Goal: Task Accomplishment & Management: Use online tool/utility

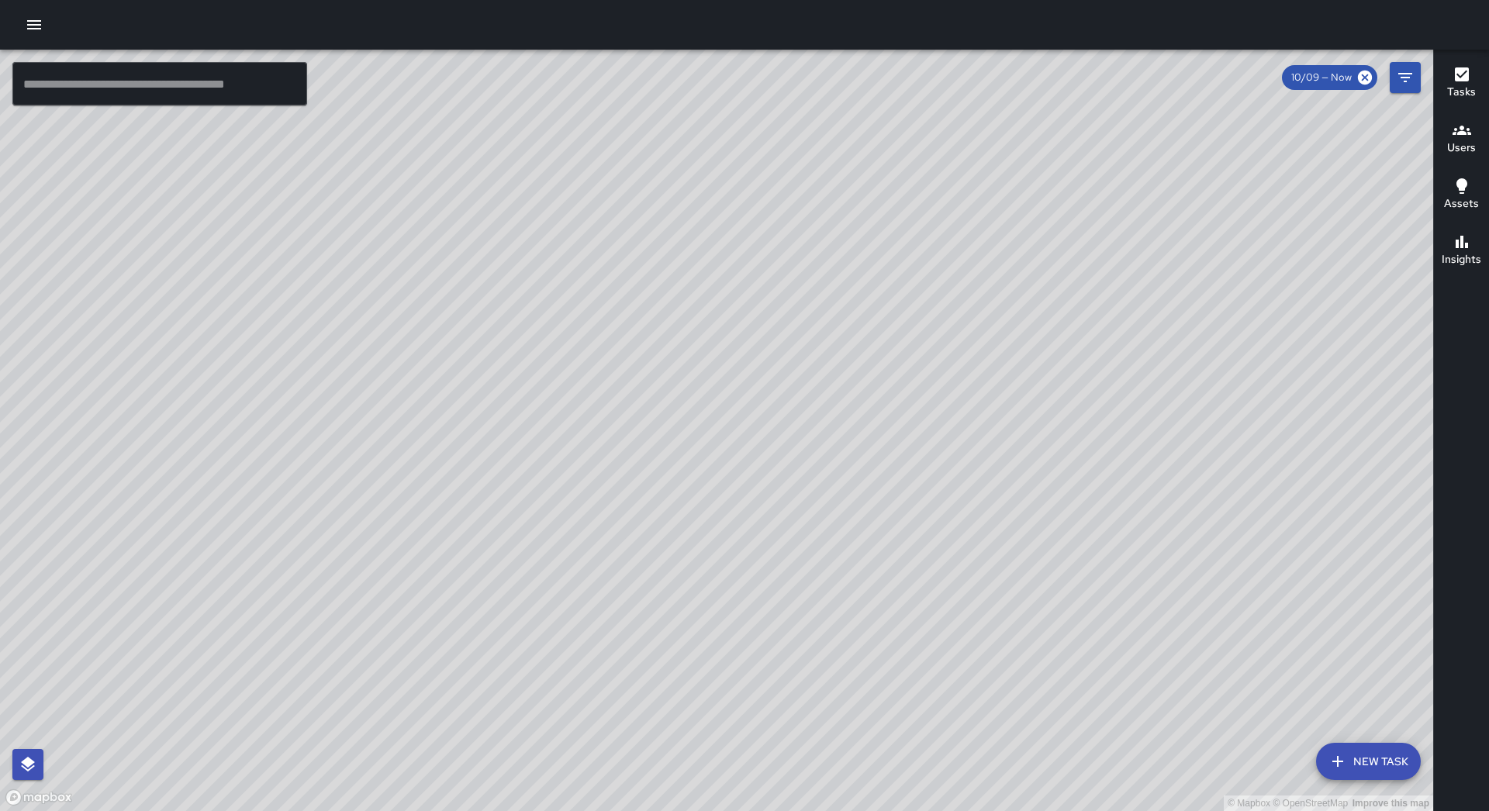
click at [36, 29] on icon "button" at bounding box center [34, 24] width 14 height 9
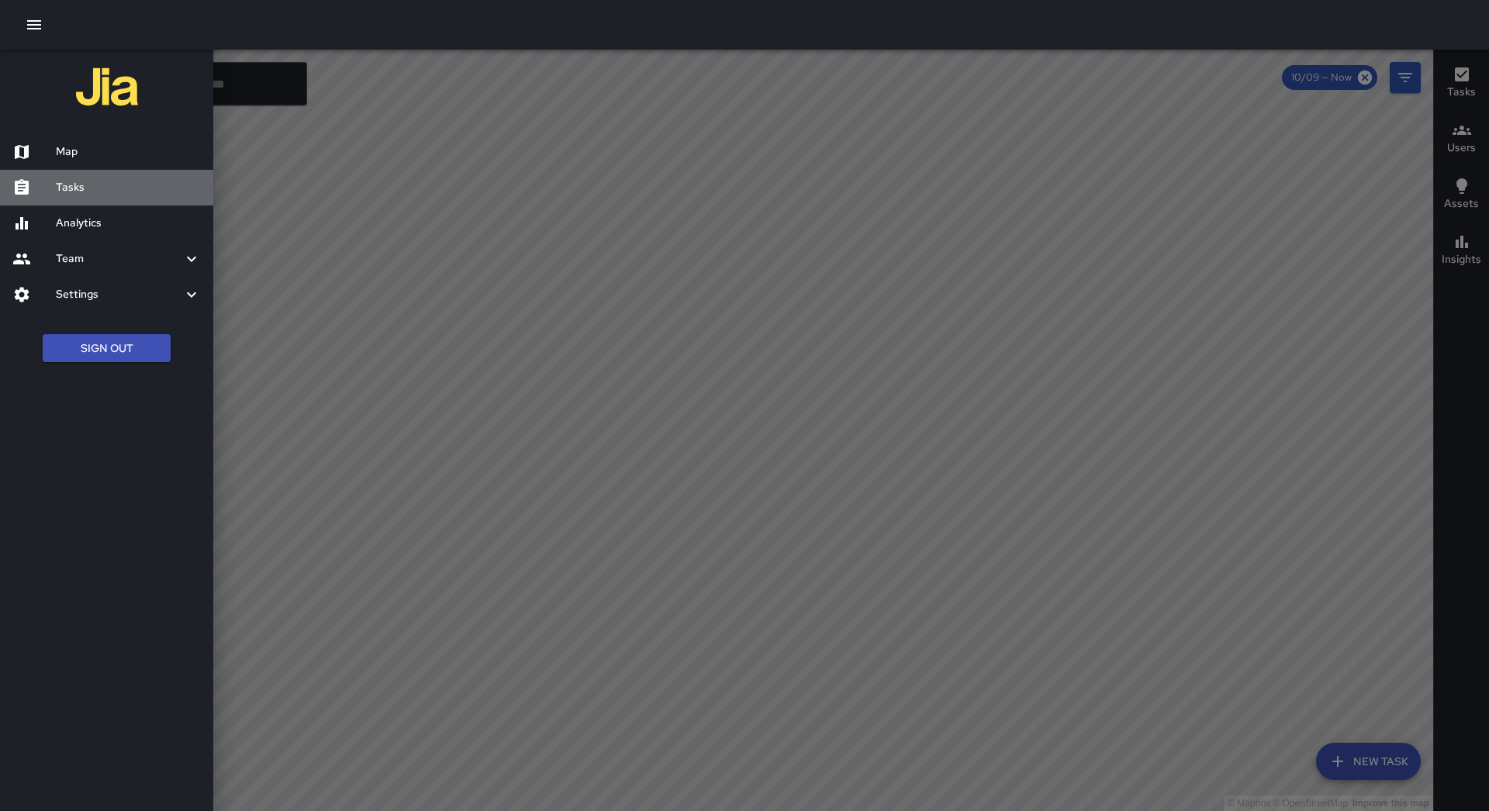
click at [101, 181] on h6 "Tasks" at bounding box center [128, 187] width 145 height 17
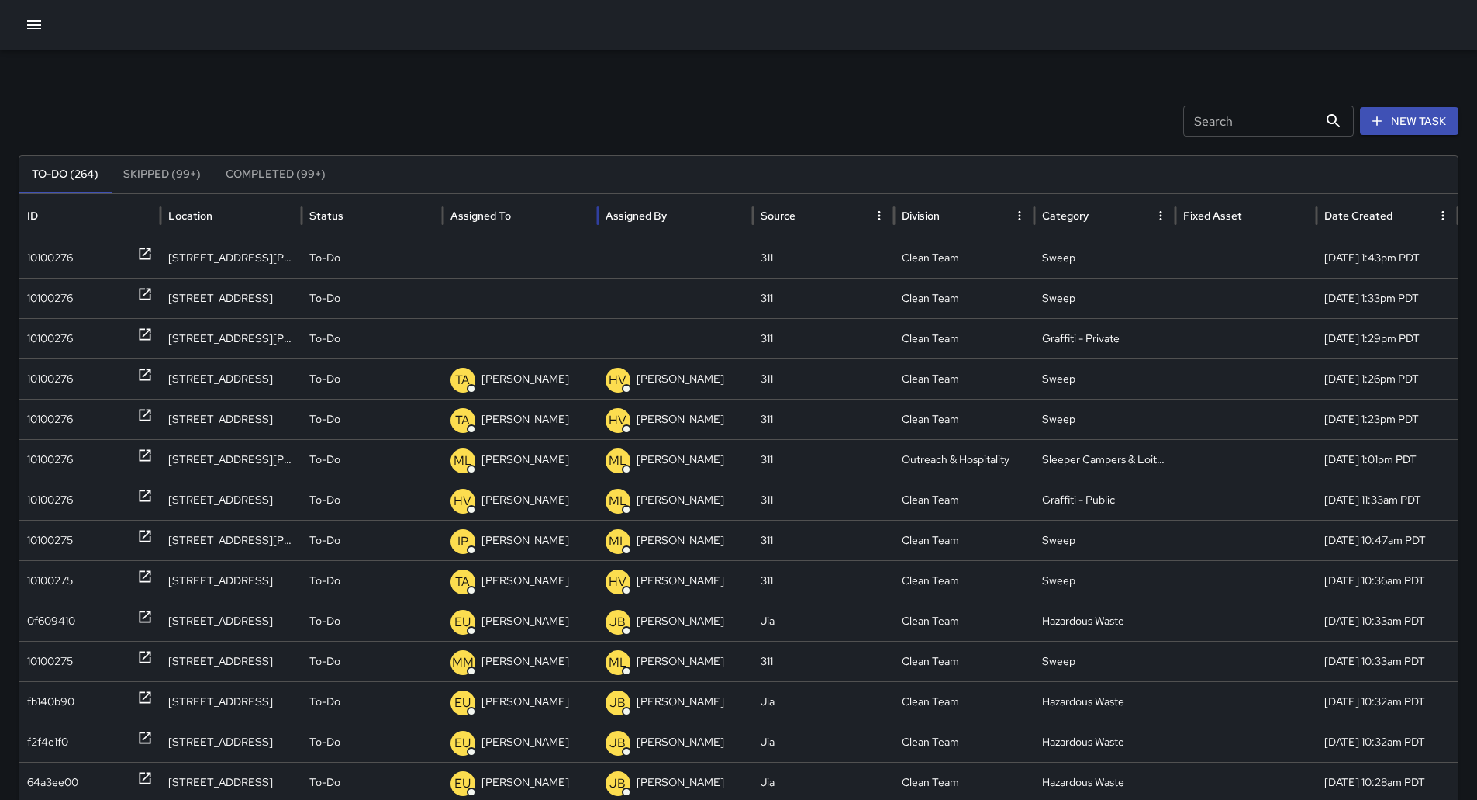
click at [545, 208] on div "Assigned To" at bounding box center [521, 215] width 140 height 43
click at [92, 257] on div "10100276" at bounding box center [90, 258] width 126 height 40
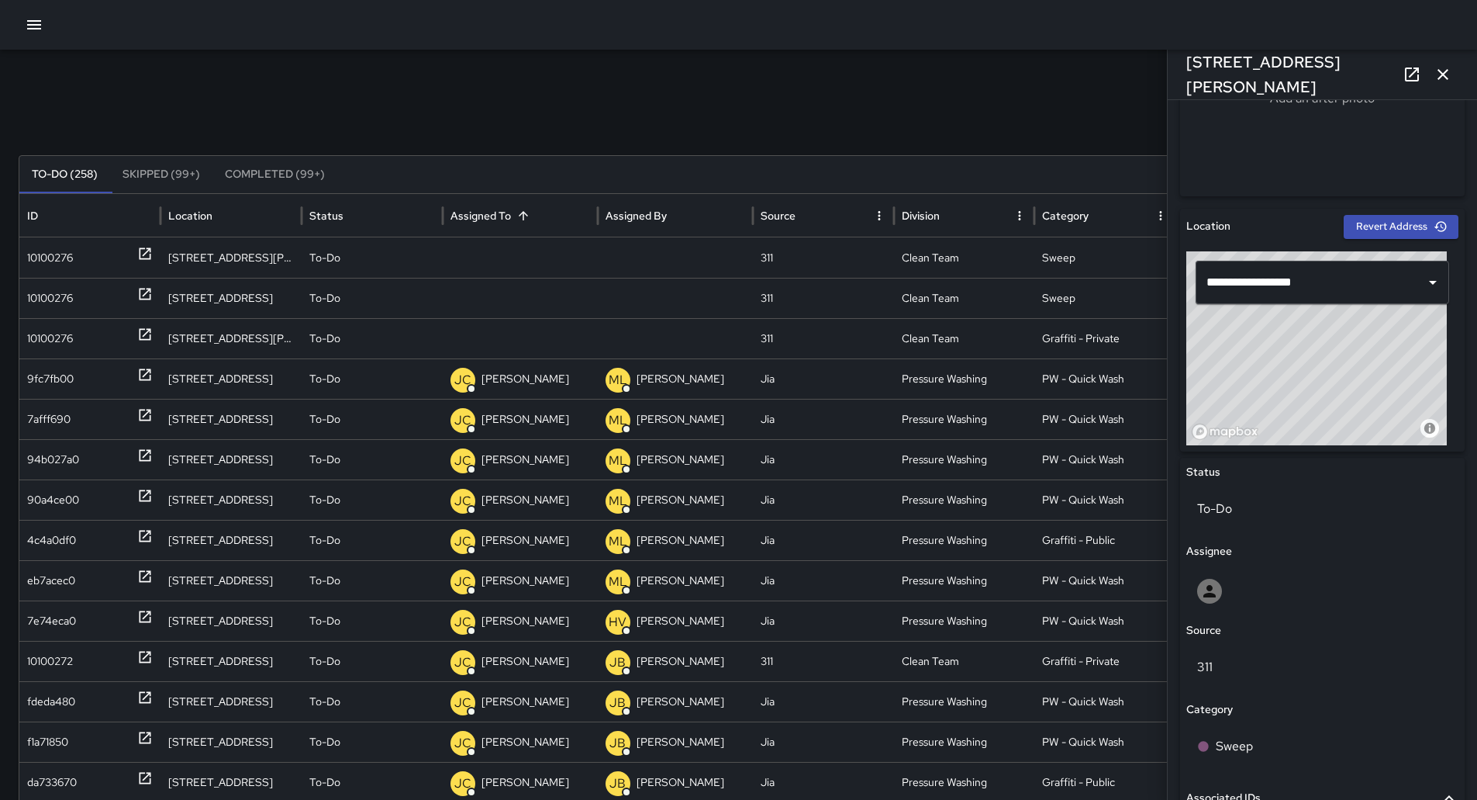
scroll to position [626, 0]
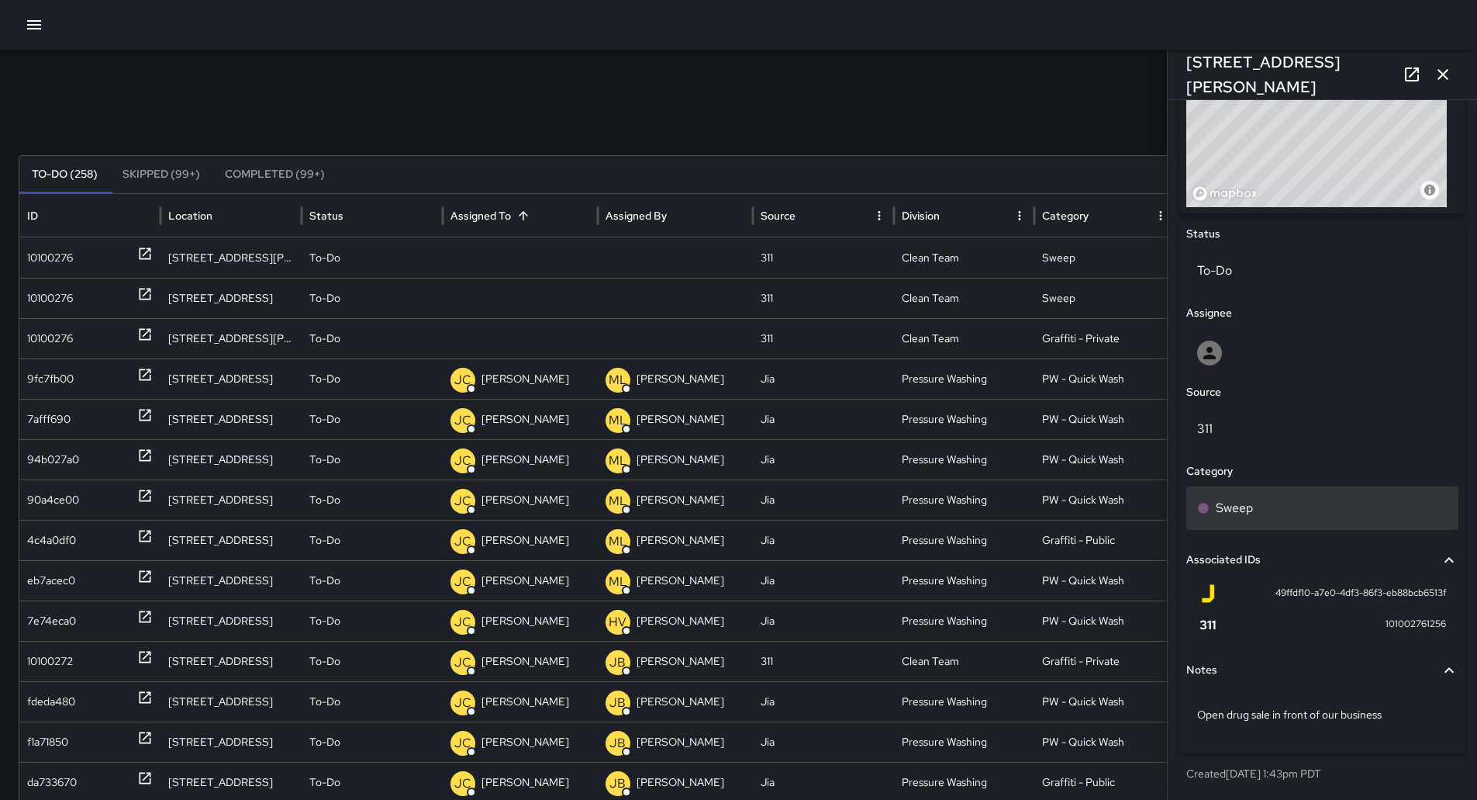
click at [1311, 511] on div "Sweep" at bounding box center [1322, 508] width 250 height 19
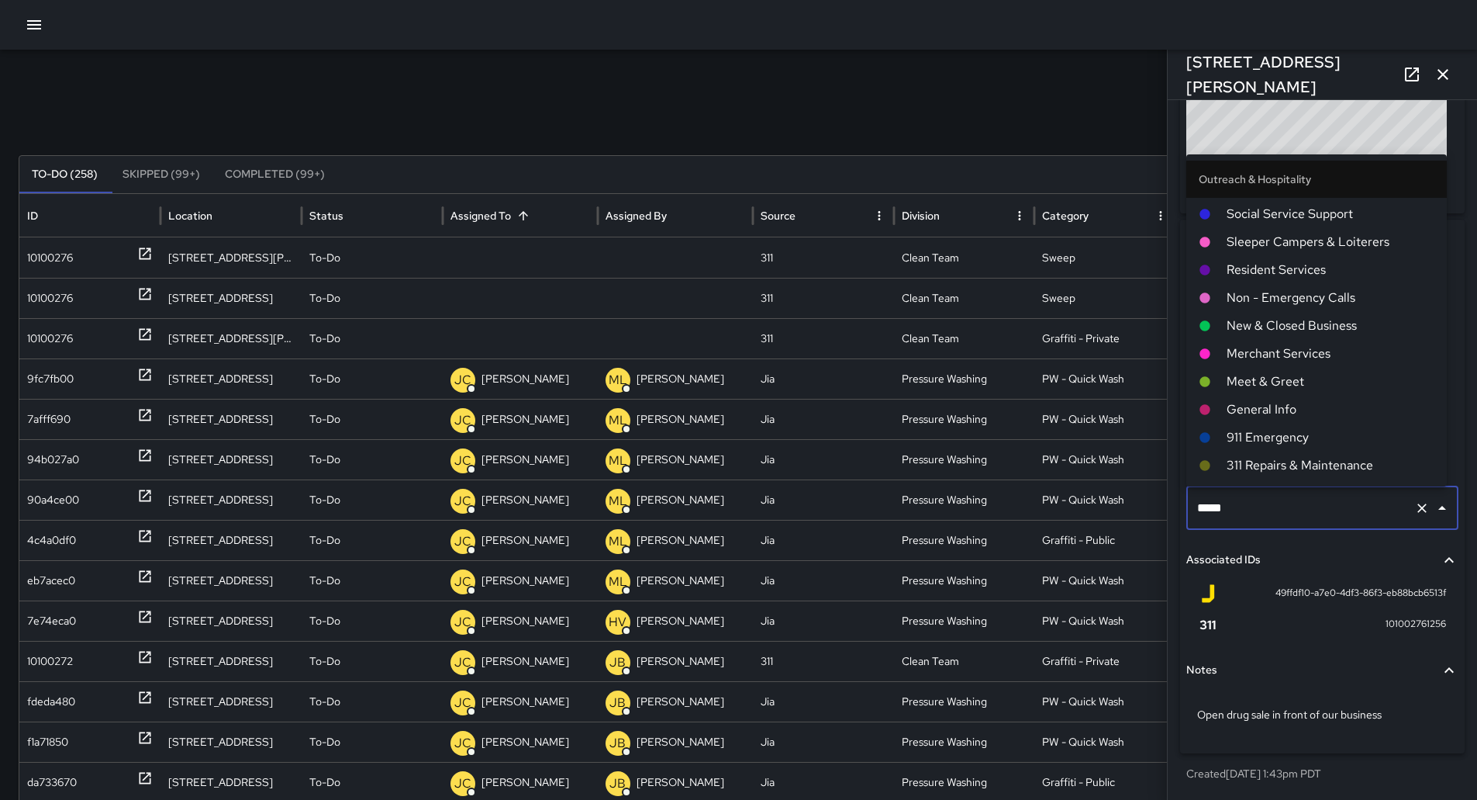
scroll to position [966, 0]
click at [1335, 240] on span "Social Service Support" at bounding box center [1331, 241] width 208 height 19
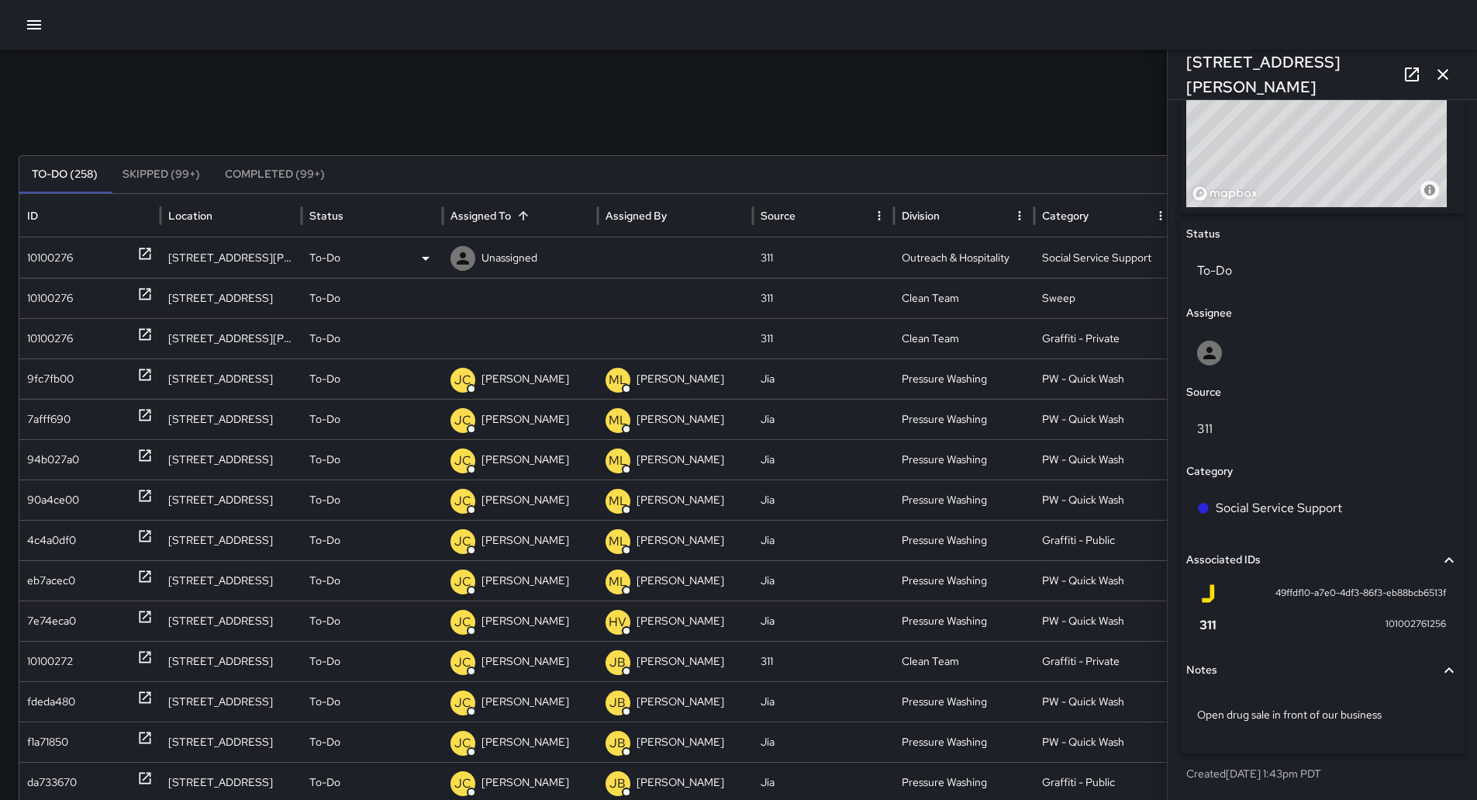
click at [496, 243] on p "Unassigned" at bounding box center [510, 258] width 56 height 40
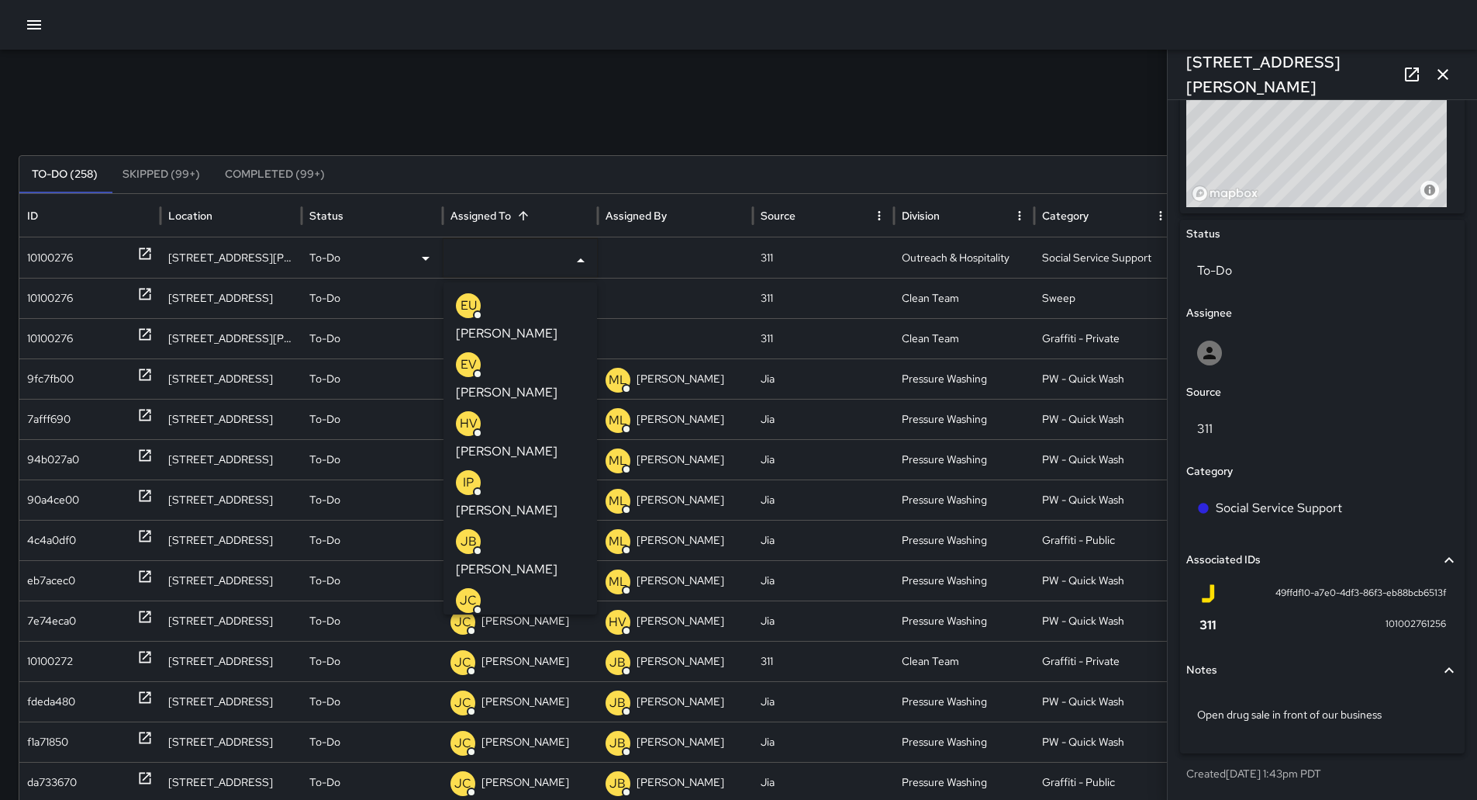
scroll to position [78, 0]
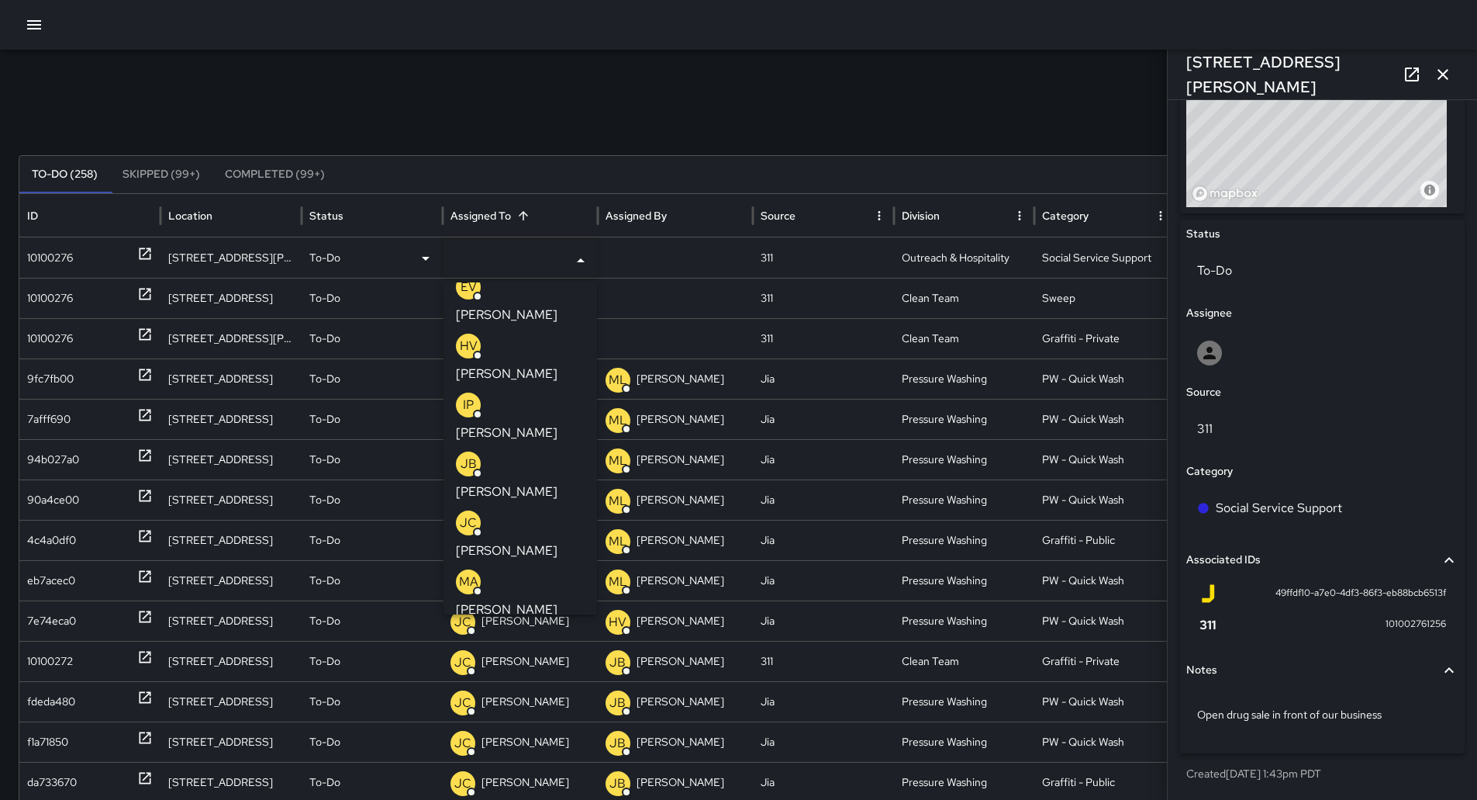
click at [520, 777] on p "[PERSON_NAME]" at bounding box center [507, 786] width 102 height 19
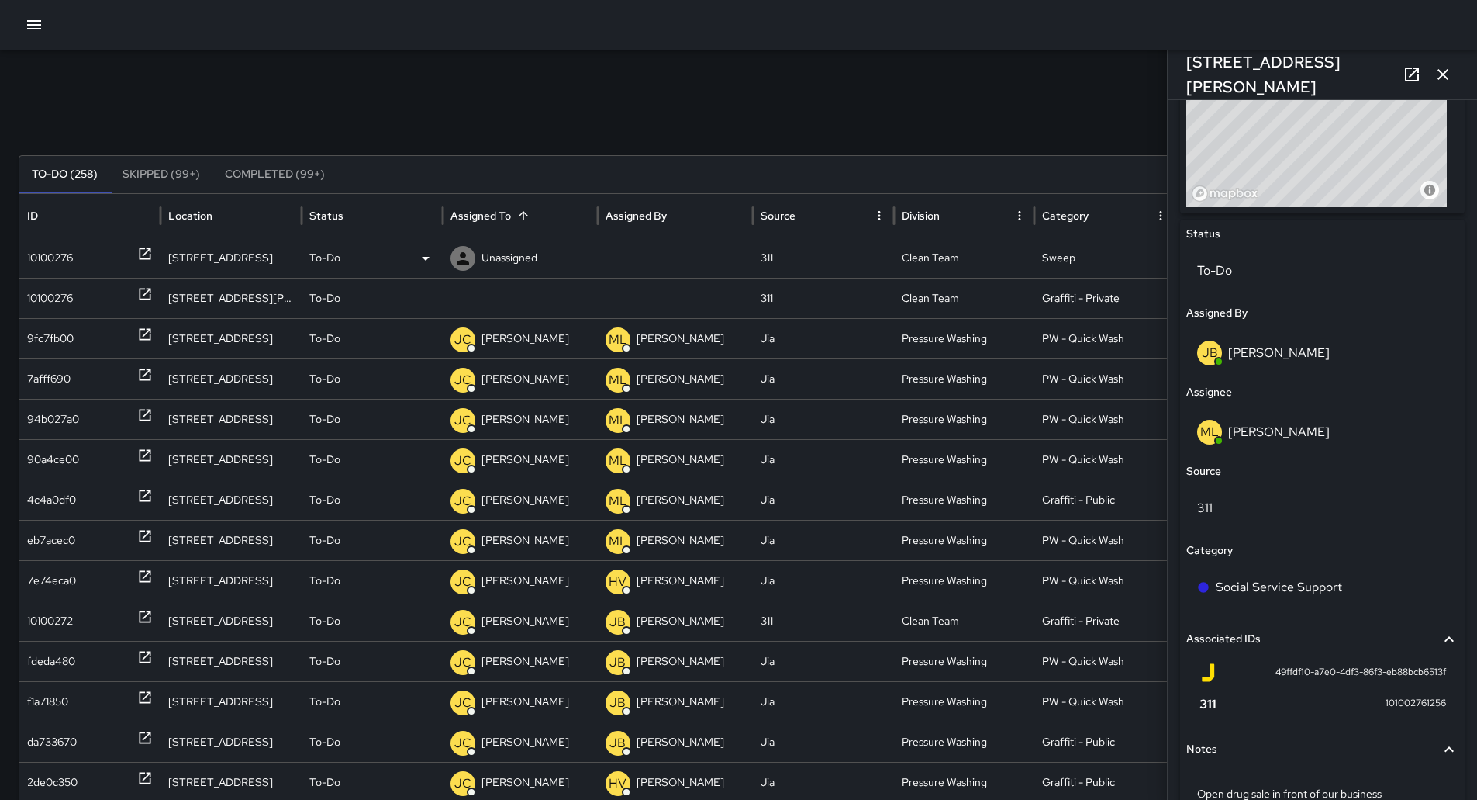
click at [54, 268] on div "10100276" at bounding box center [50, 258] width 46 height 40
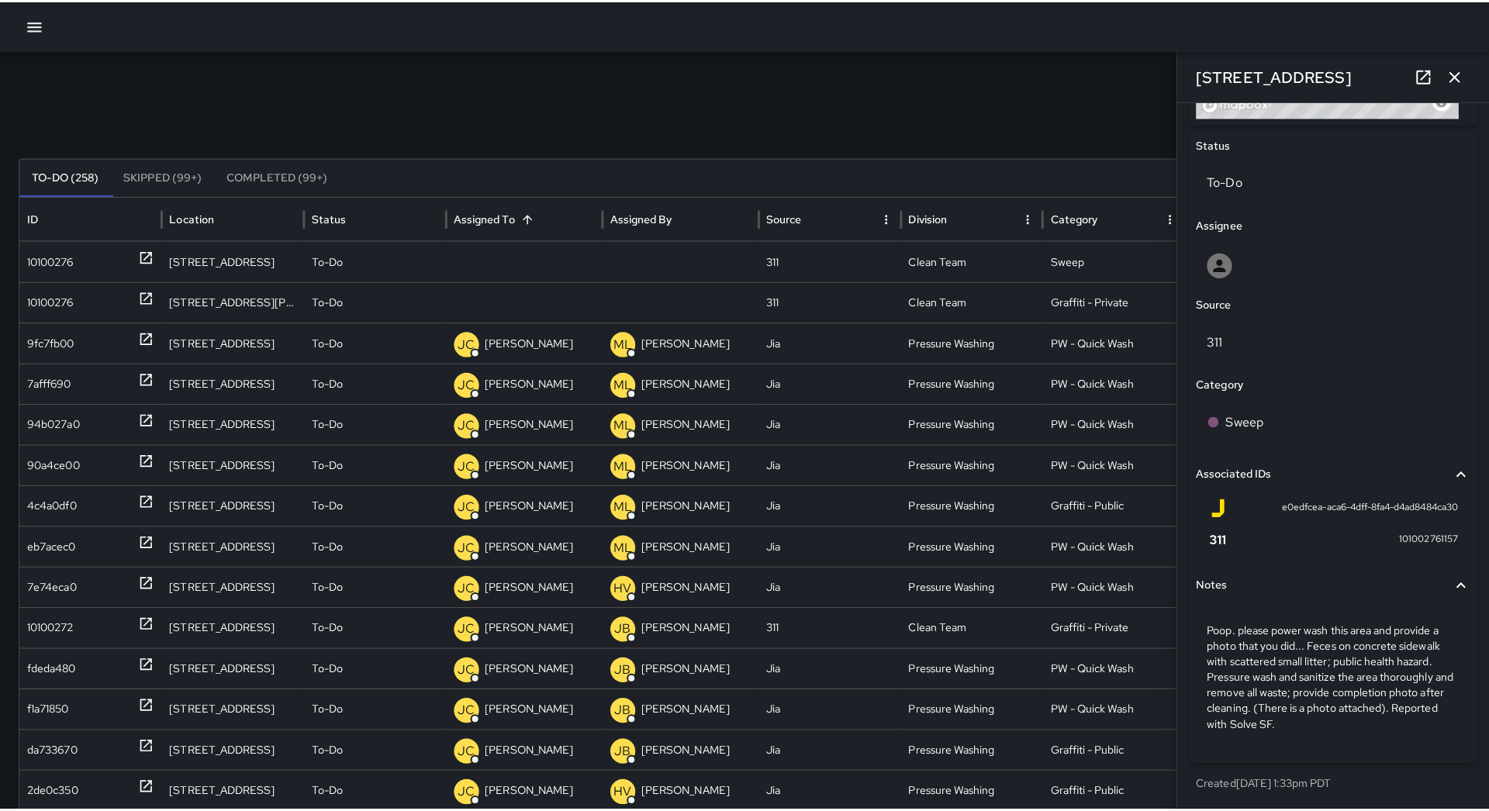
scroll to position [719, 0]
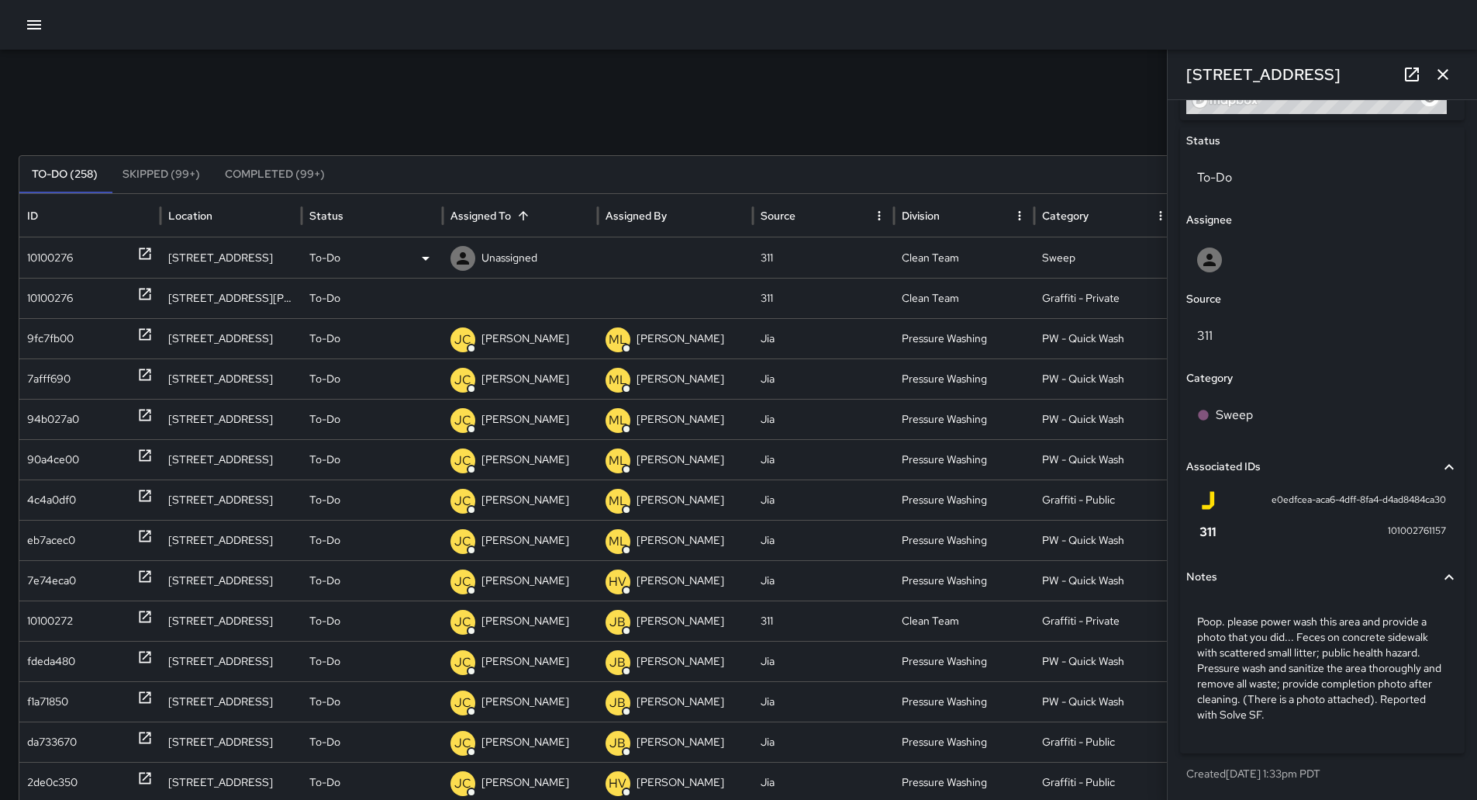
click at [420, 257] on icon at bounding box center [425, 258] width 19 height 19
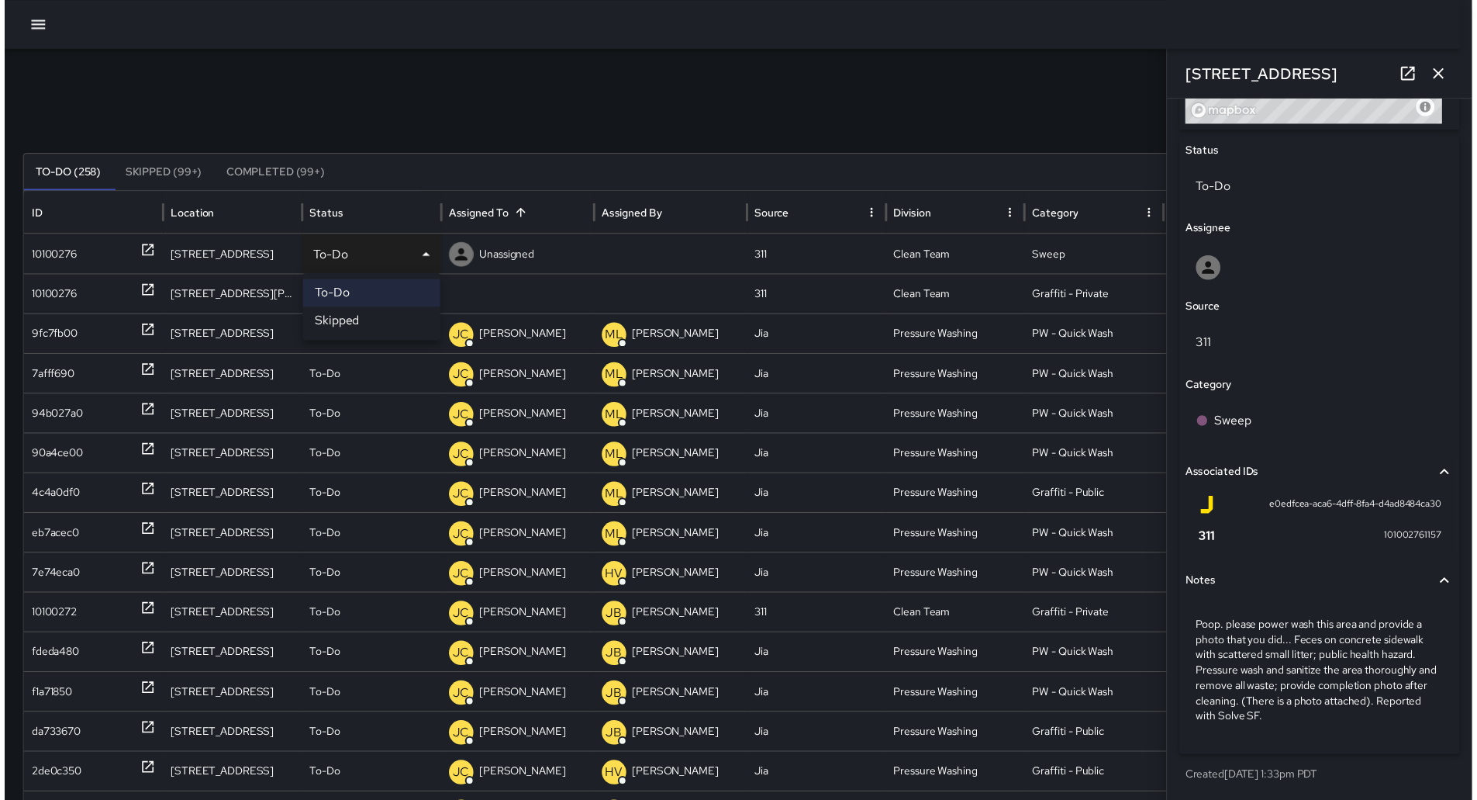
scroll to position [707, 0]
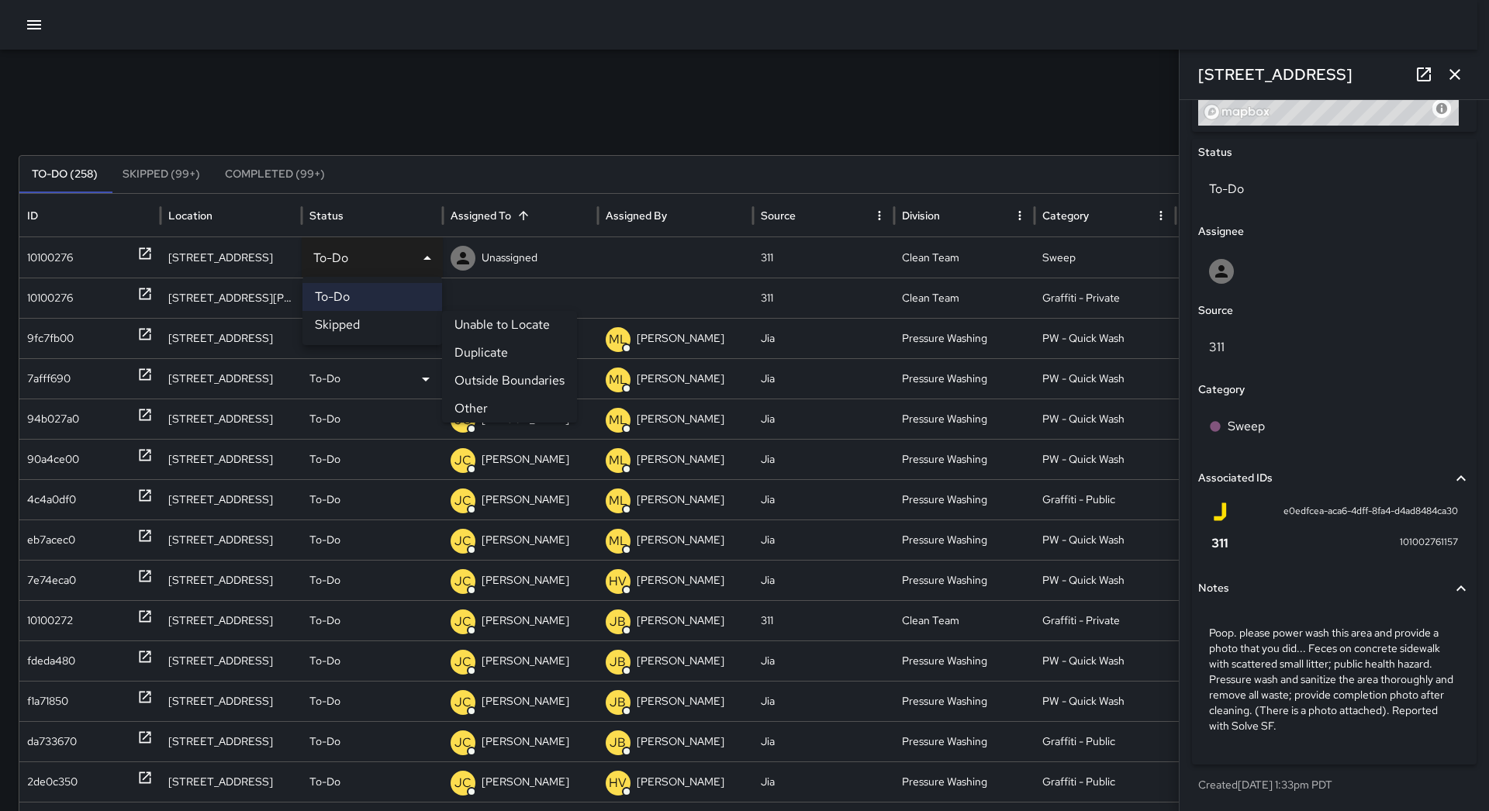
drag, startPoint x: 476, startPoint y: 403, endPoint x: 389, endPoint y: 384, distance: 89.7
click at [475, 404] on li "Other" at bounding box center [509, 409] width 135 height 28
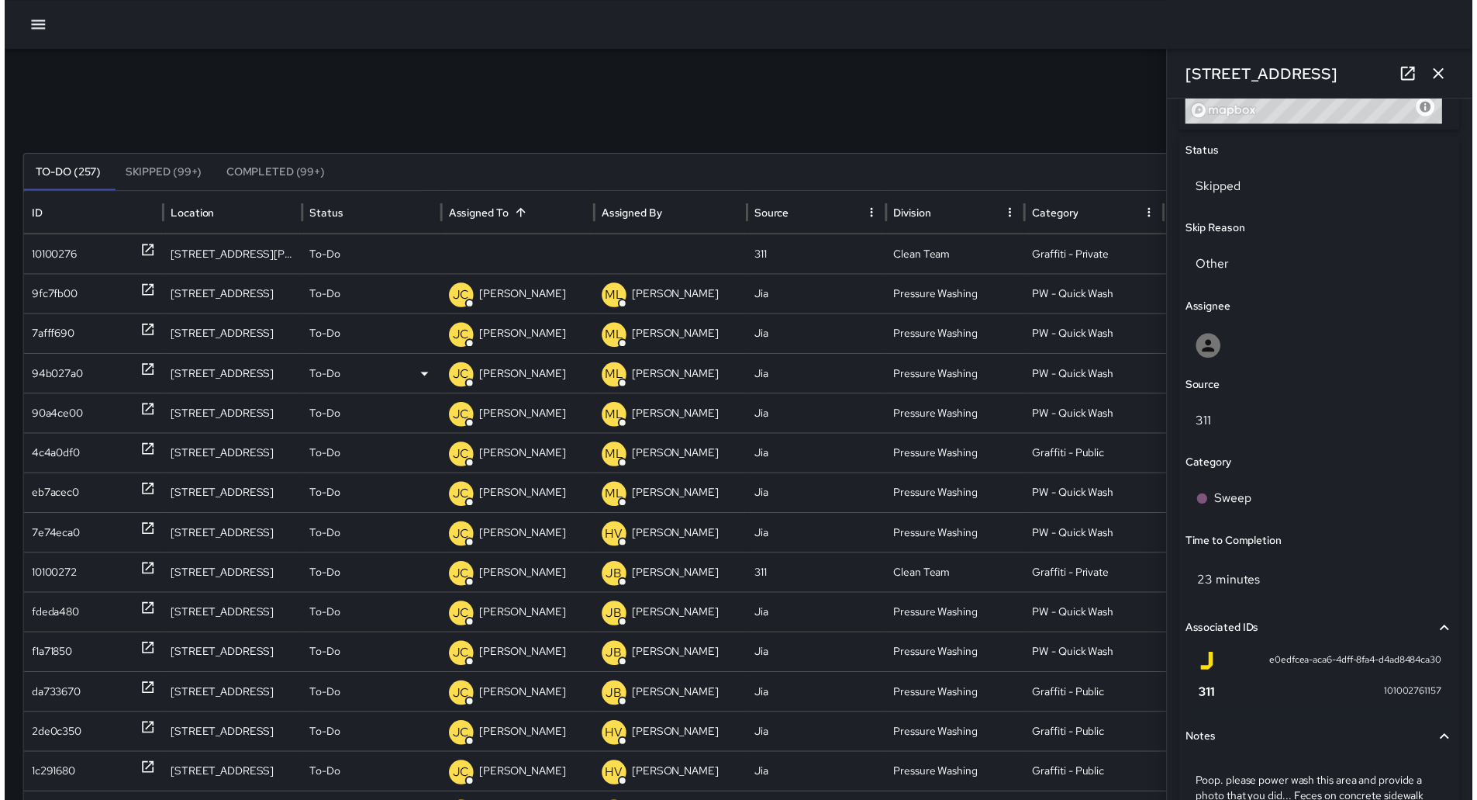
scroll to position [719, 0]
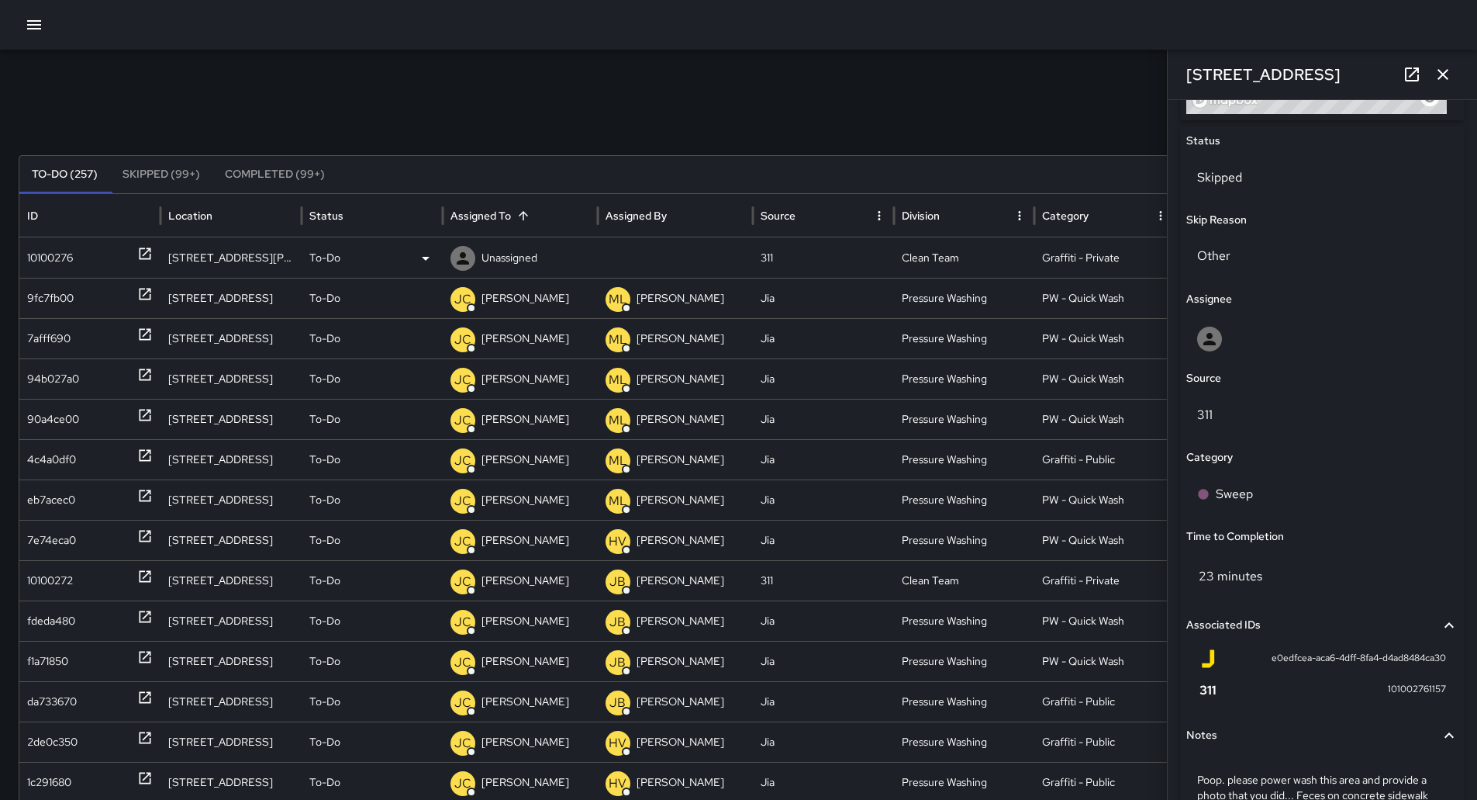
click at [77, 261] on div "10100276" at bounding box center [90, 258] width 126 height 40
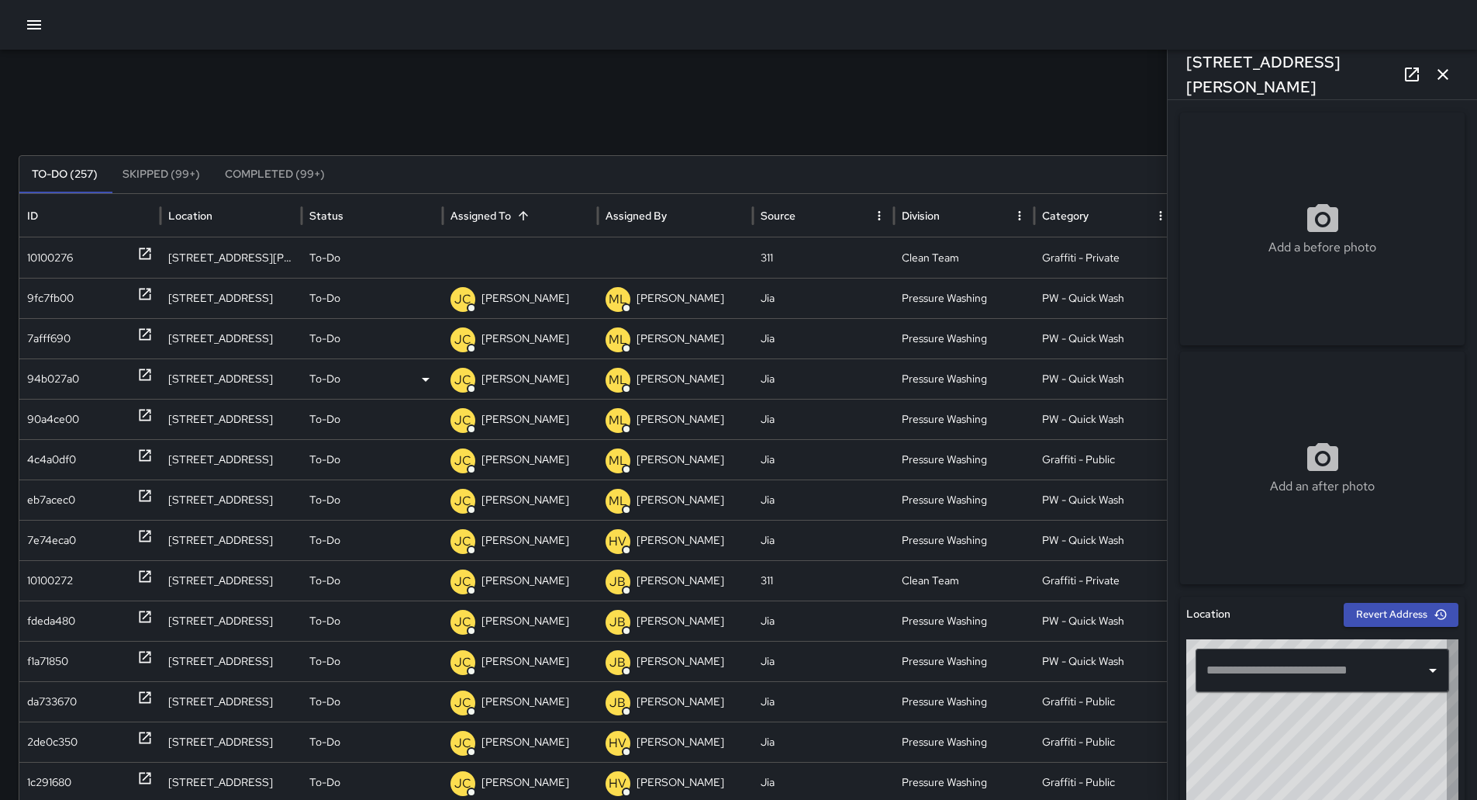
type input "**********"
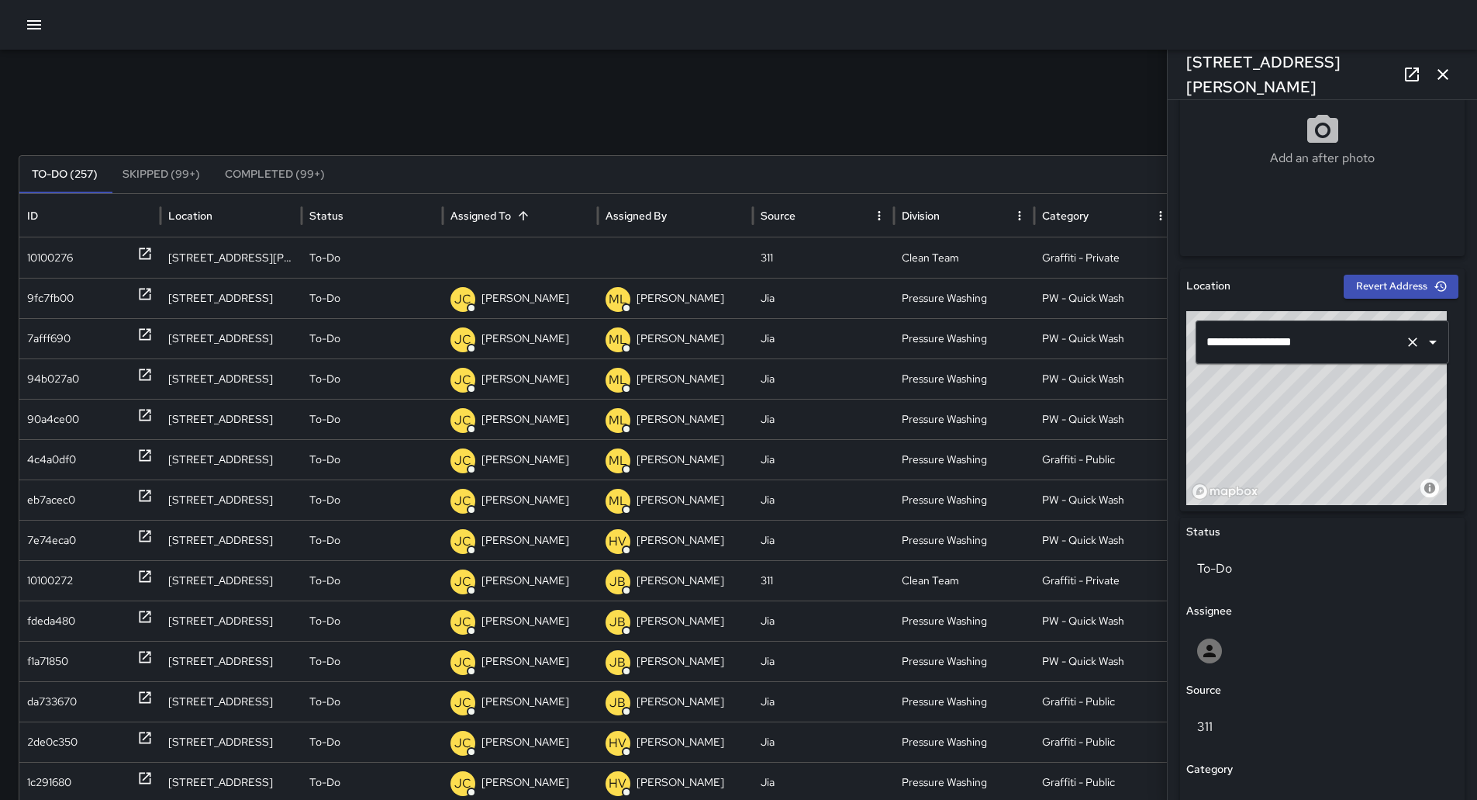
scroll to position [620, 0]
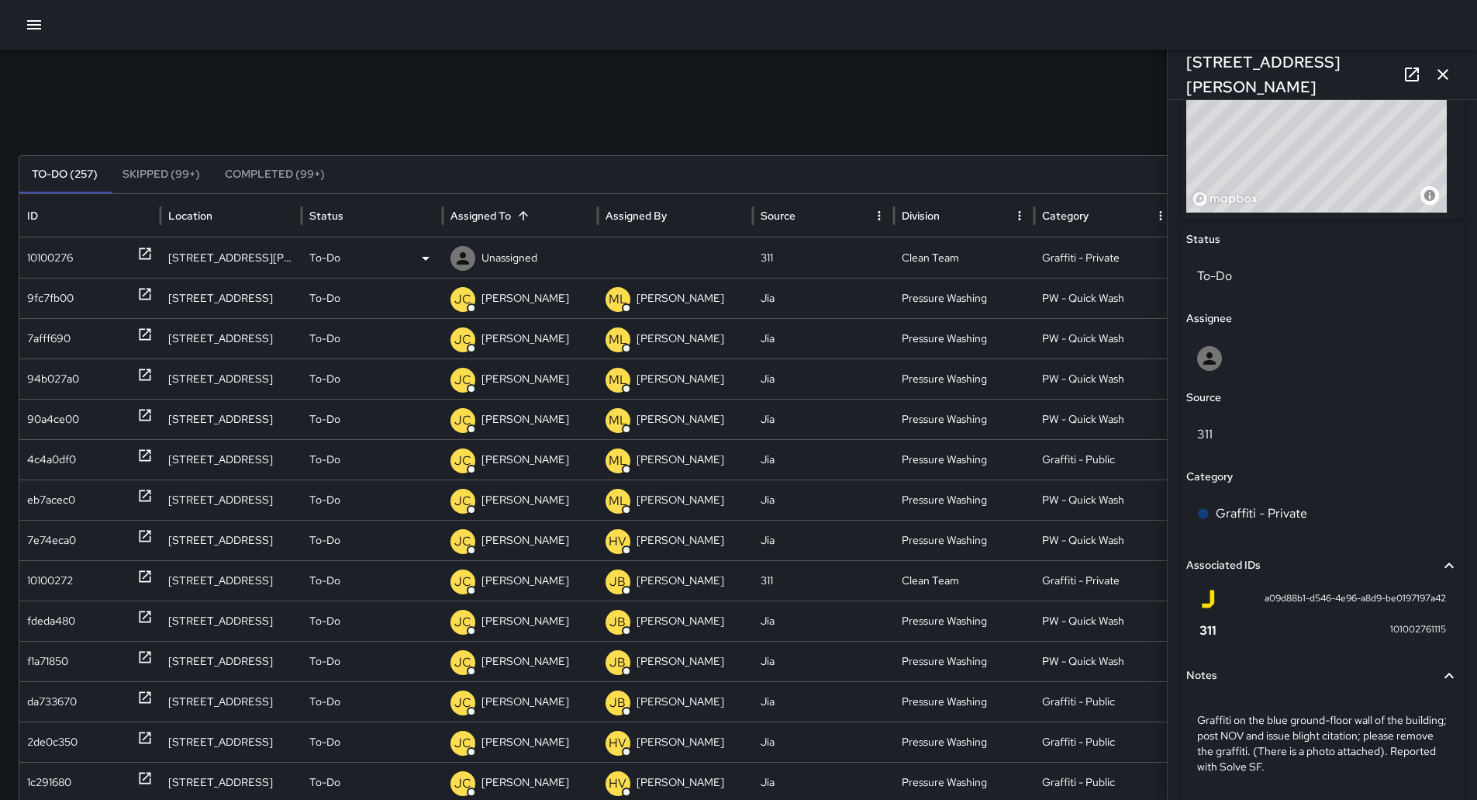
click at [416, 259] on icon at bounding box center [425, 258] width 19 height 19
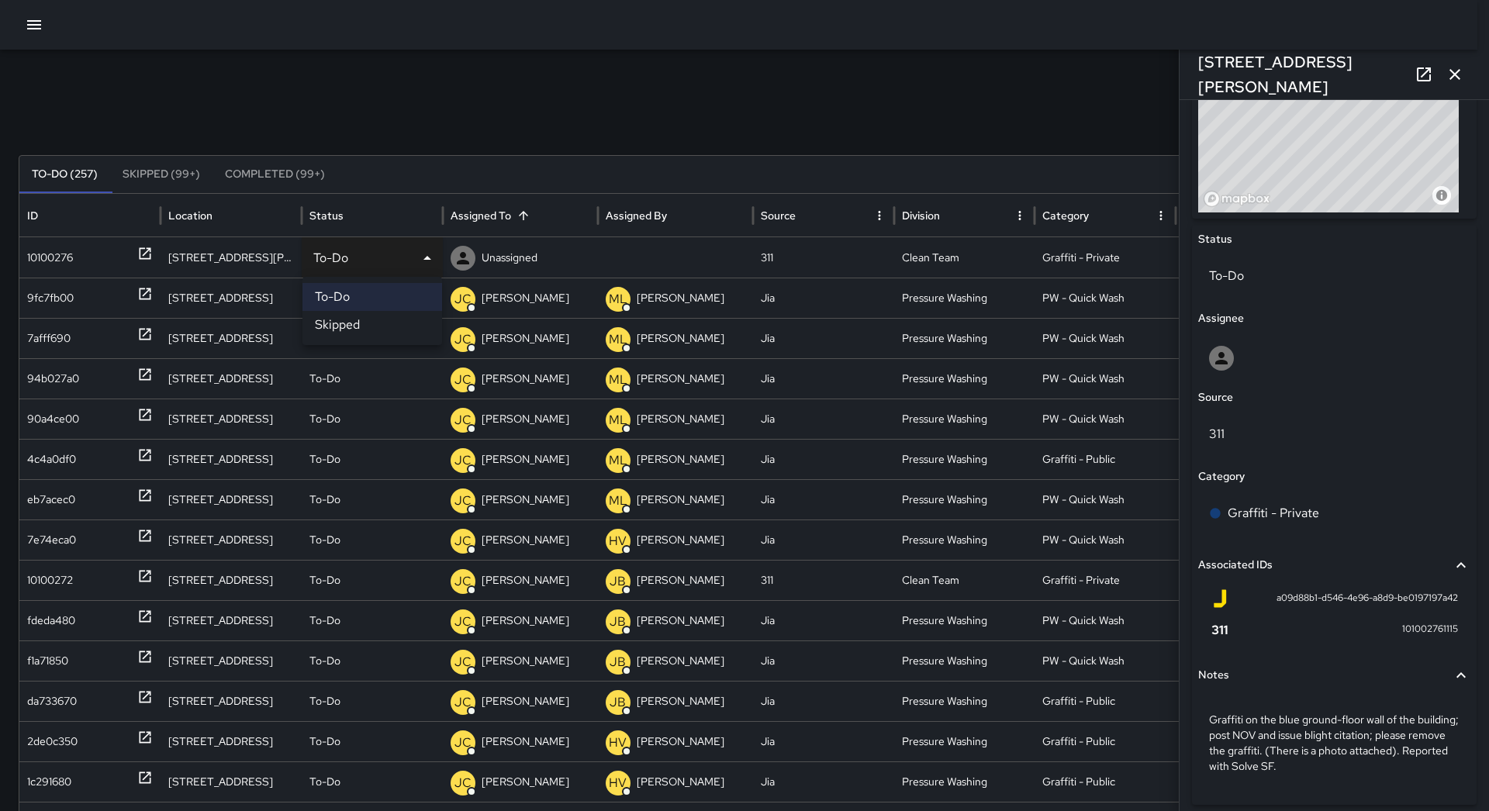
click at [525, 143] on div at bounding box center [744, 405] width 1489 height 811
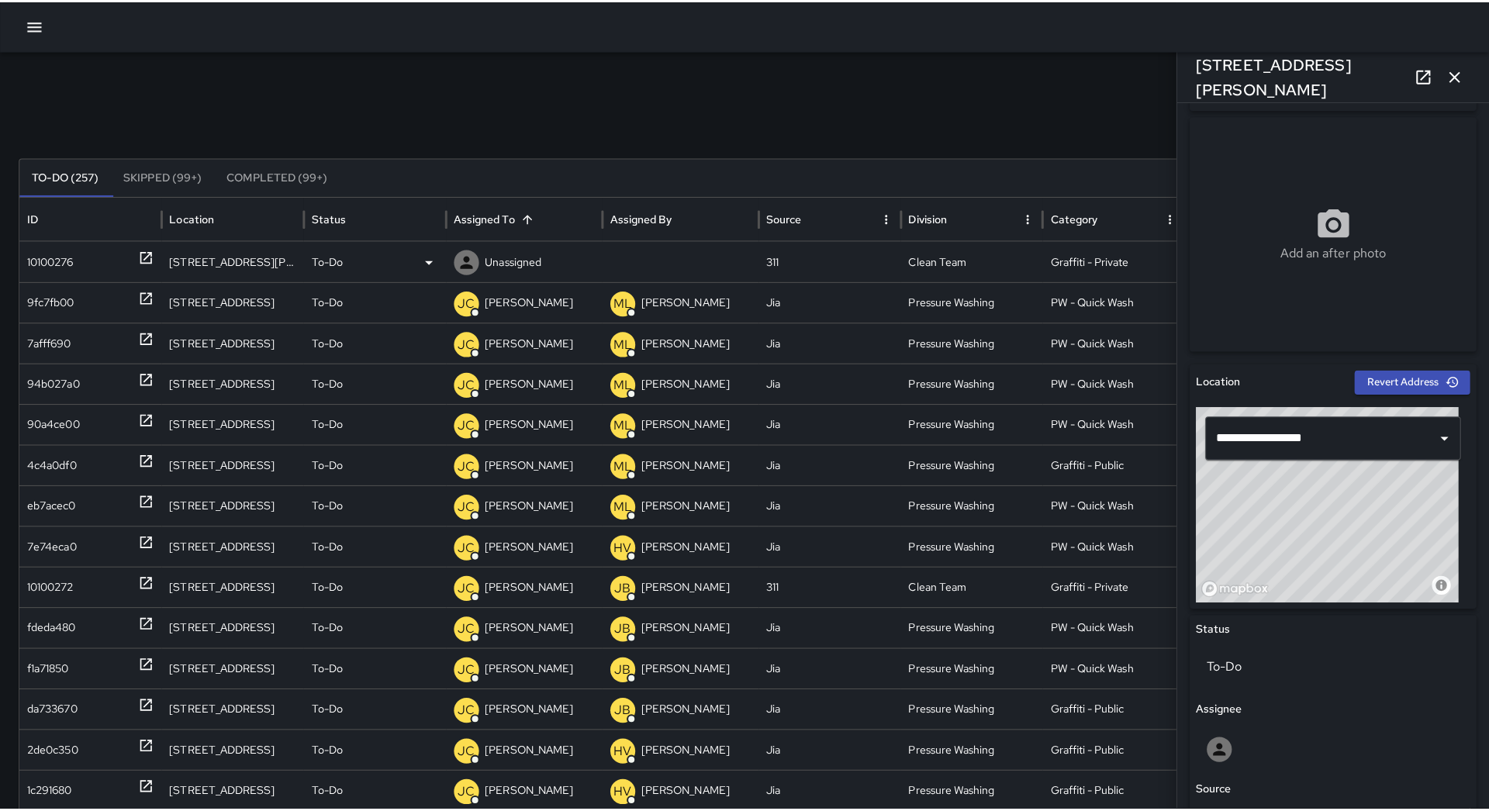
scroll to position [233, 0]
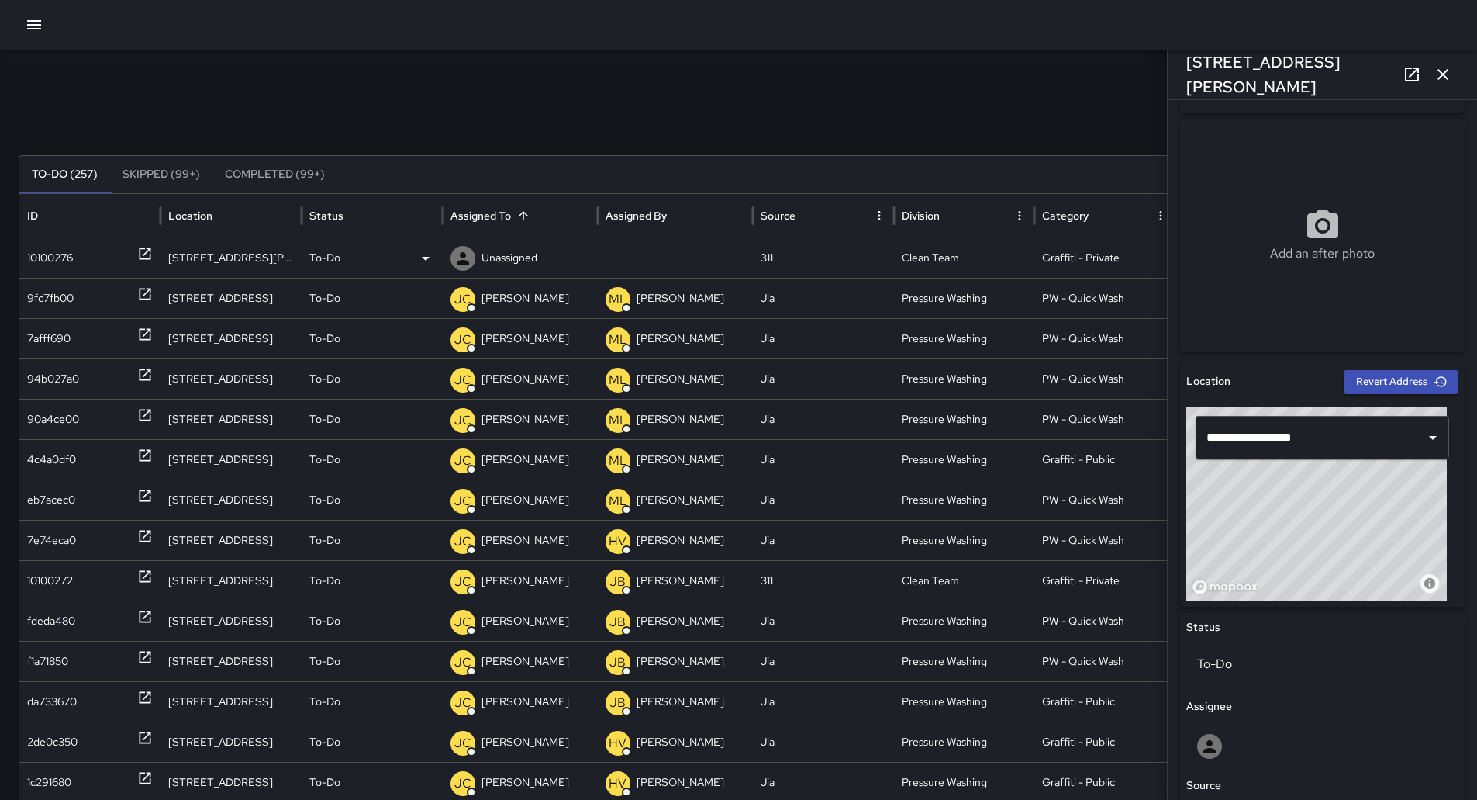
click at [411, 256] on div "To-Do" at bounding box center [372, 258] width 126 height 40
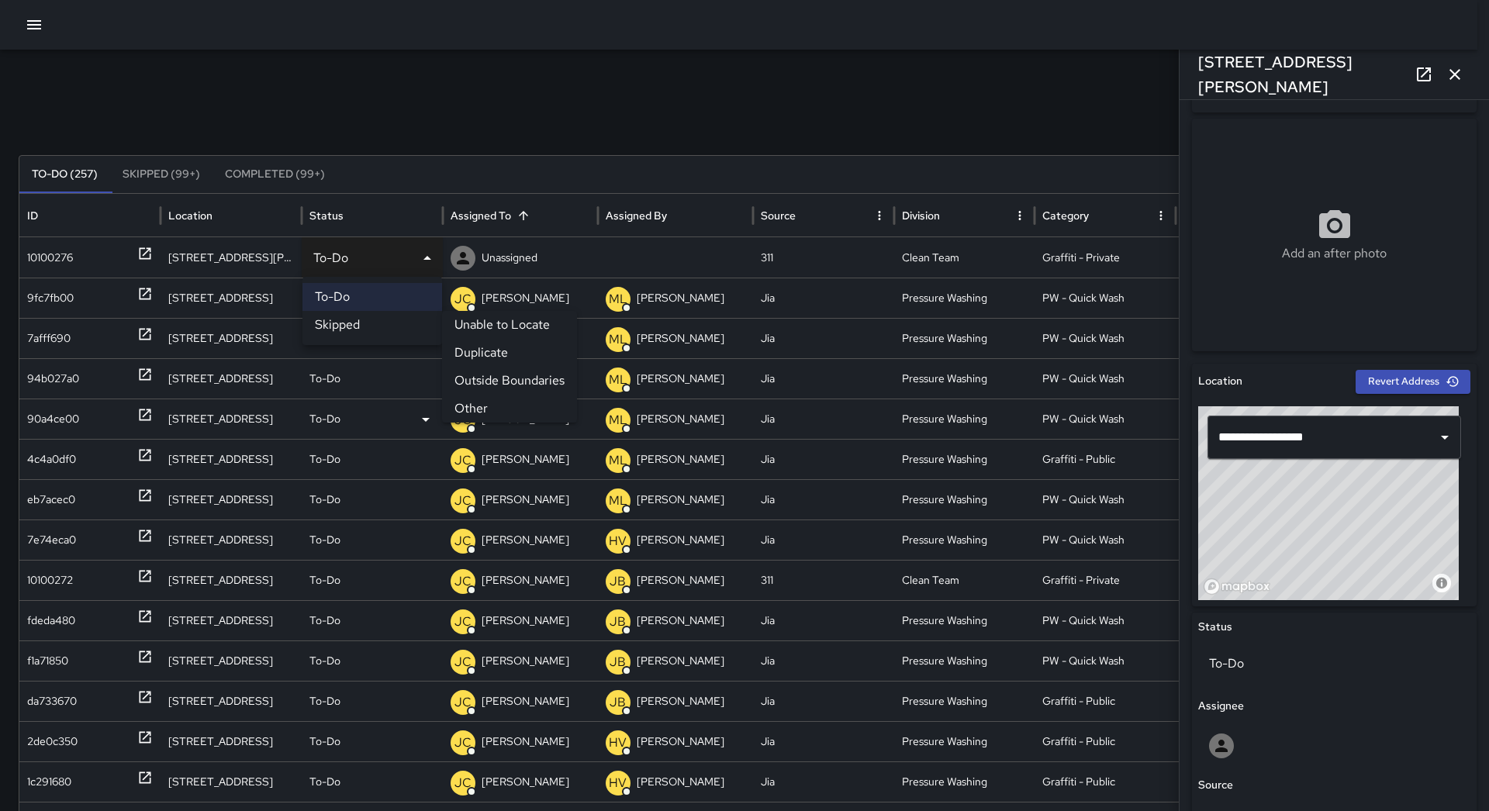
drag, startPoint x: 461, startPoint y: 399, endPoint x: 391, endPoint y: 380, distance: 73.2
click at [460, 399] on li "Other" at bounding box center [509, 409] width 135 height 28
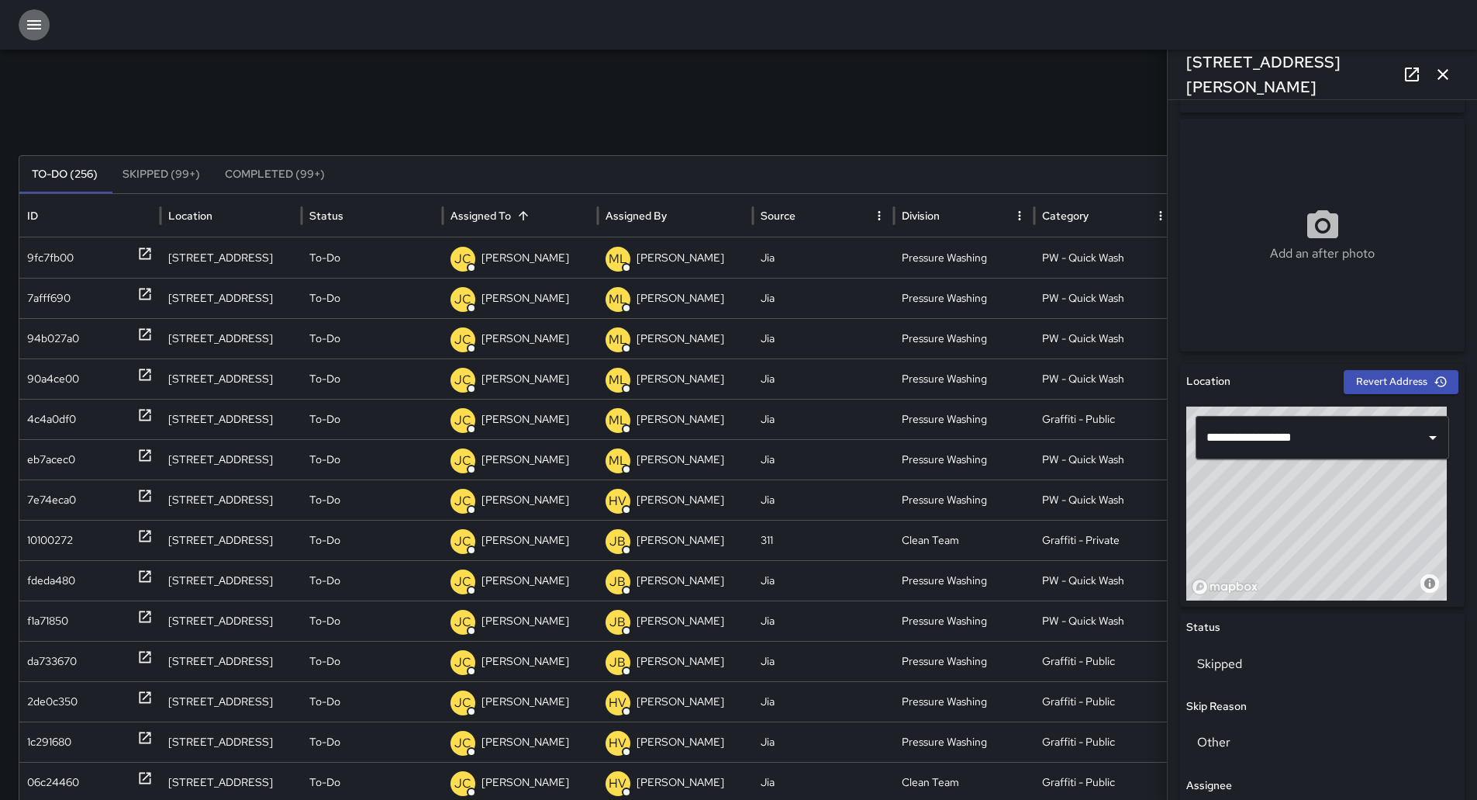
click at [31, 39] on button "button" at bounding box center [34, 24] width 31 height 31
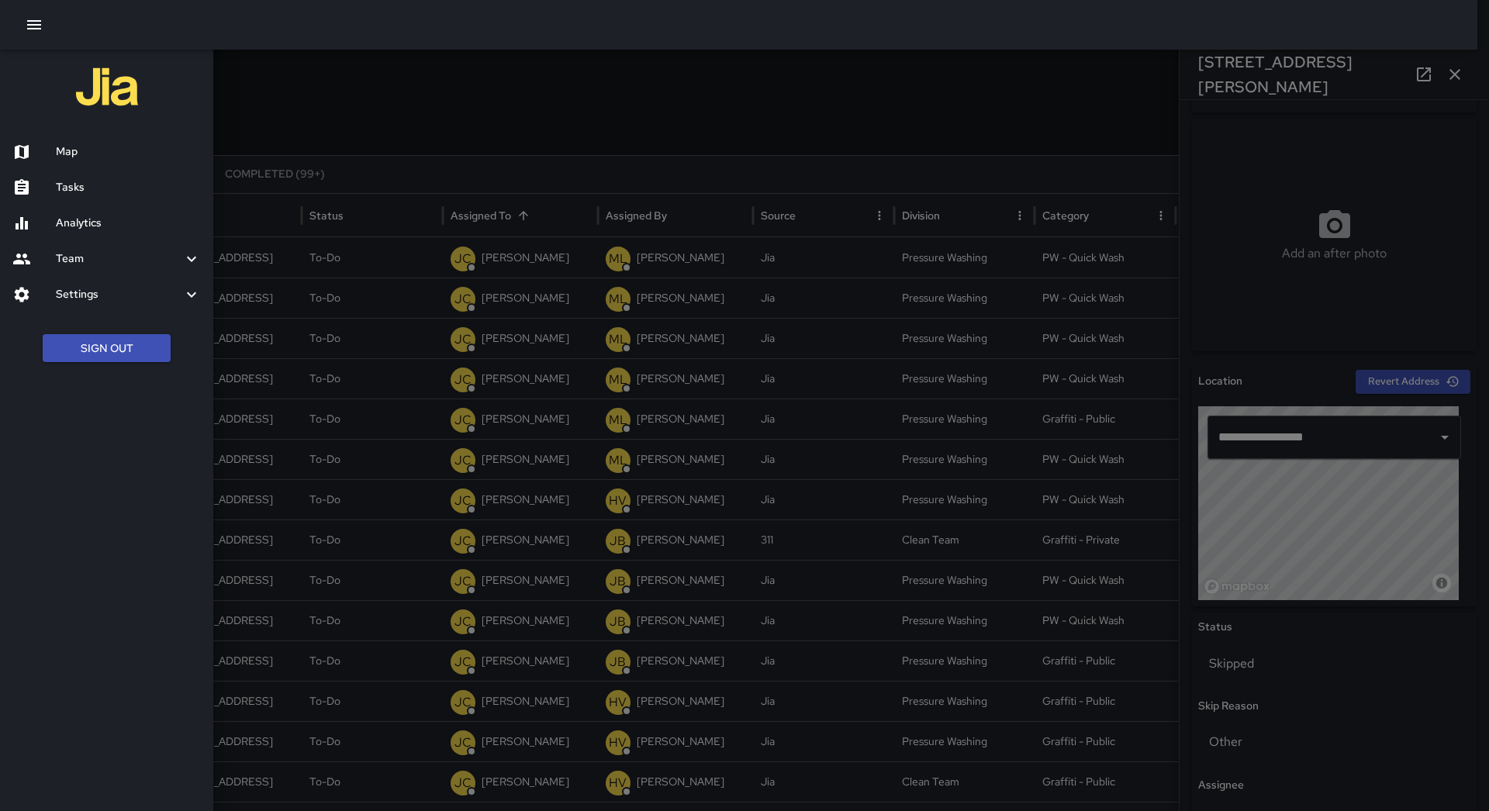
click at [31, 33] on icon "button" at bounding box center [34, 25] width 19 height 19
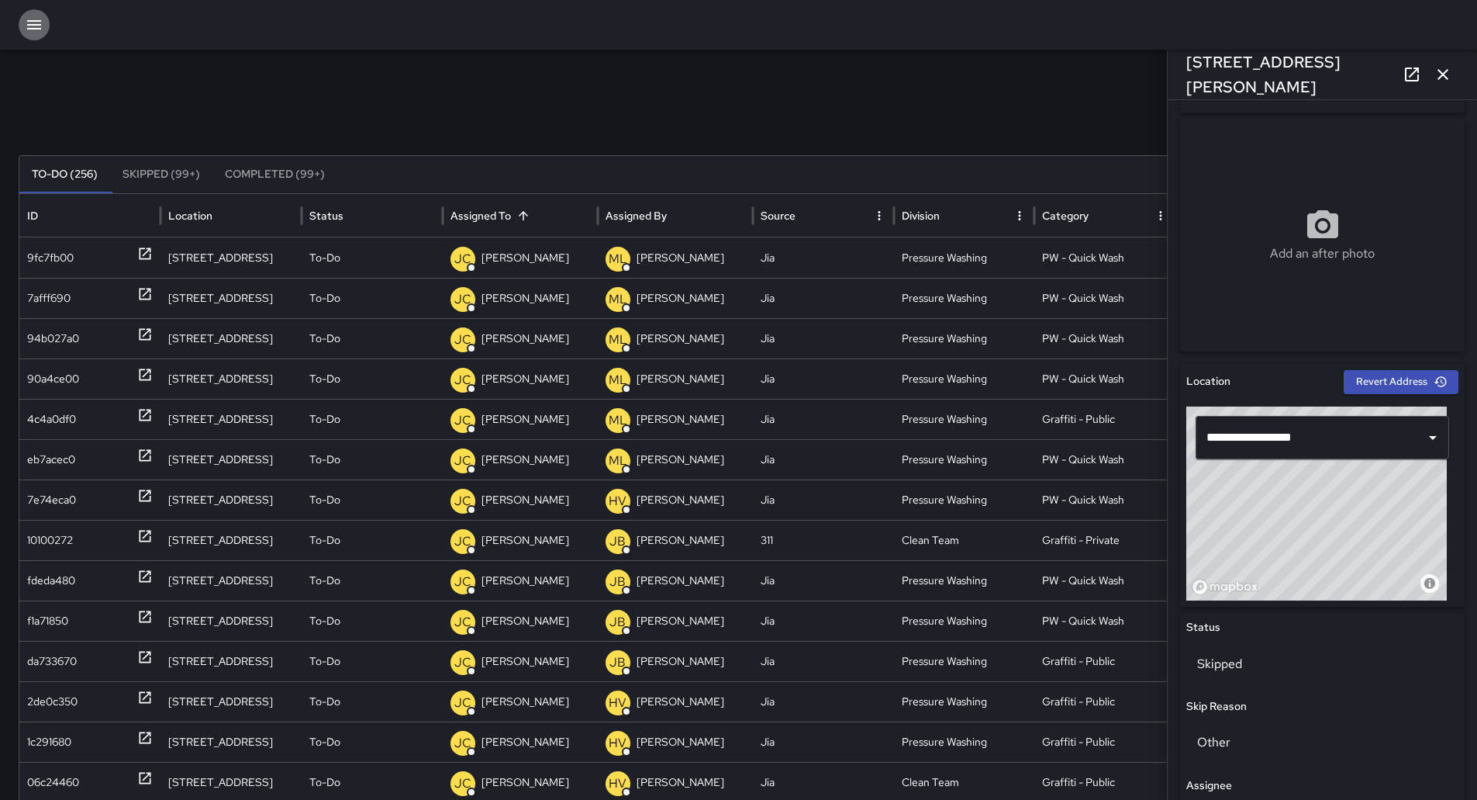
click at [31, 33] on icon "button" at bounding box center [34, 25] width 19 height 19
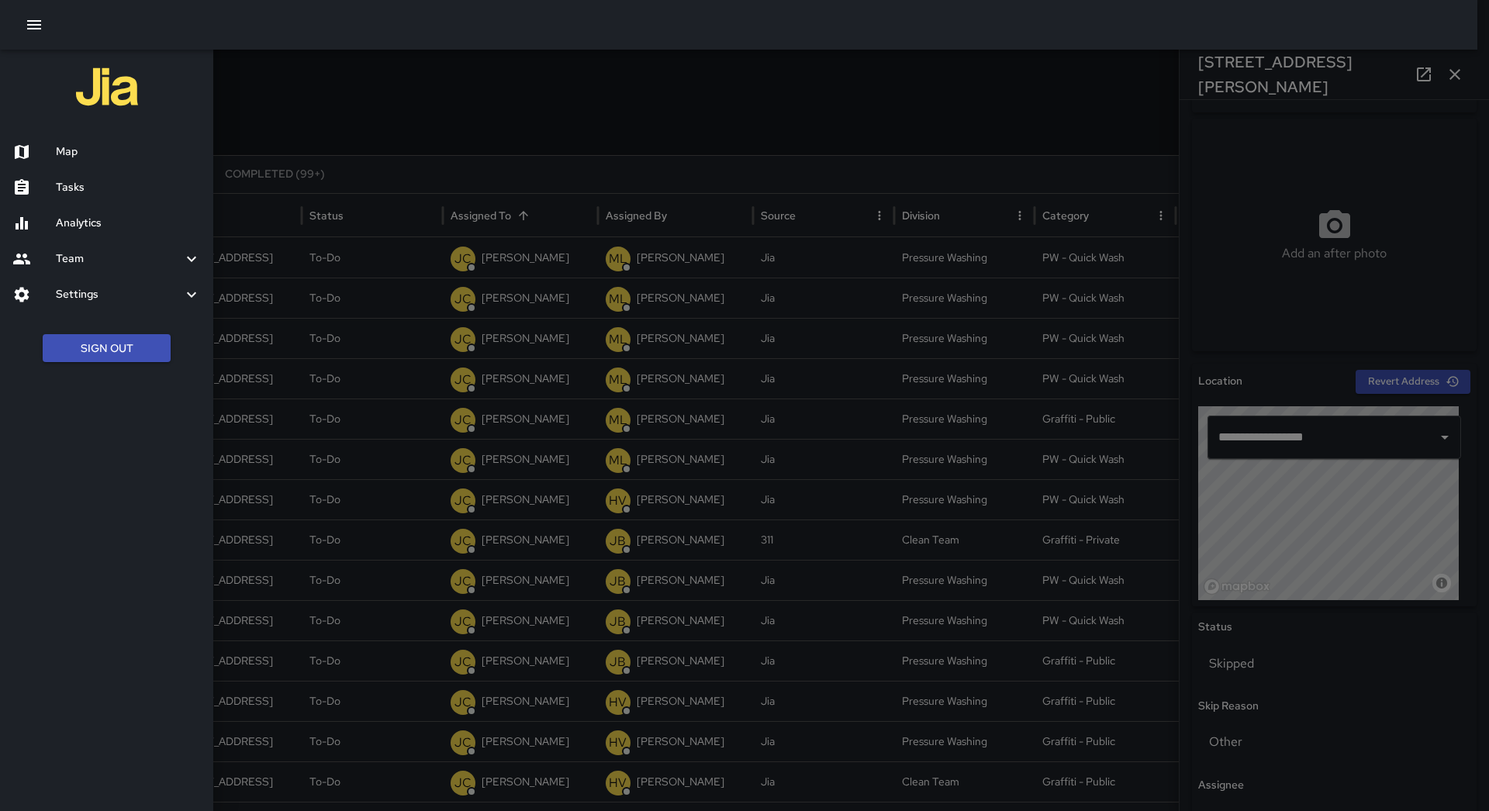
click at [65, 157] on h6 "Map" at bounding box center [128, 151] width 145 height 17
